Goal: Information Seeking & Learning: Learn about a topic

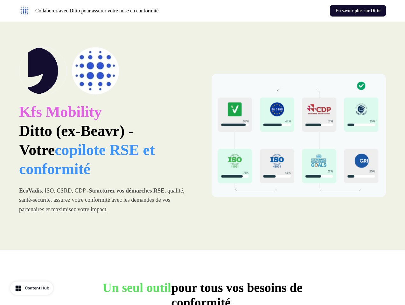
click at [202, 11] on div "Collaborez avec Ditto pour assurer votre mise en conformité En savoir plus sur …" at bounding box center [202, 11] width 405 height 22
click at [109, 11] on p "Collaborez avec Ditto pour assurer votre mise en conformité" at bounding box center [96, 11] width 123 height 8
click at [296, 11] on div "En savoir plus sur Ditto" at bounding box center [295, 10] width 181 height 11
click at [202, 136] on div "Kfs Mobility Ditto (ex-Beavr) - Votre copilote RSE et conformité EcoVadis , ISO…" at bounding box center [202, 136] width 405 height 228
click at [106, 136] on p "Kfs Mobility Ditto (ex-Beavr) - Votre copilote RSE et conformité" at bounding box center [106, 140] width 175 height 76
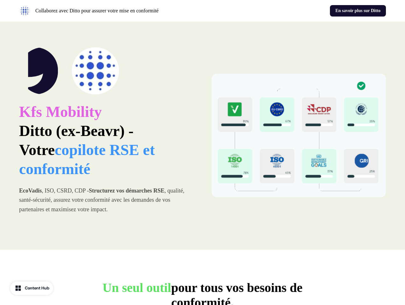
click at [106, 71] on img at bounding box center [96, 71] width 48 height 48
click at [299, 136] on img at bounding box center [299, 136] width 175 height 124
click at [202, 293] on p "Un seul outil pour tous vos besoins de conformité." at bounding box center [202, 296] width 255 height 30
click at [32, 289] on div "Content Hub" at bounding box center [37, 288] width 25 height 6
